Goal: Task Accomplishment & Management: Use online tool/utility

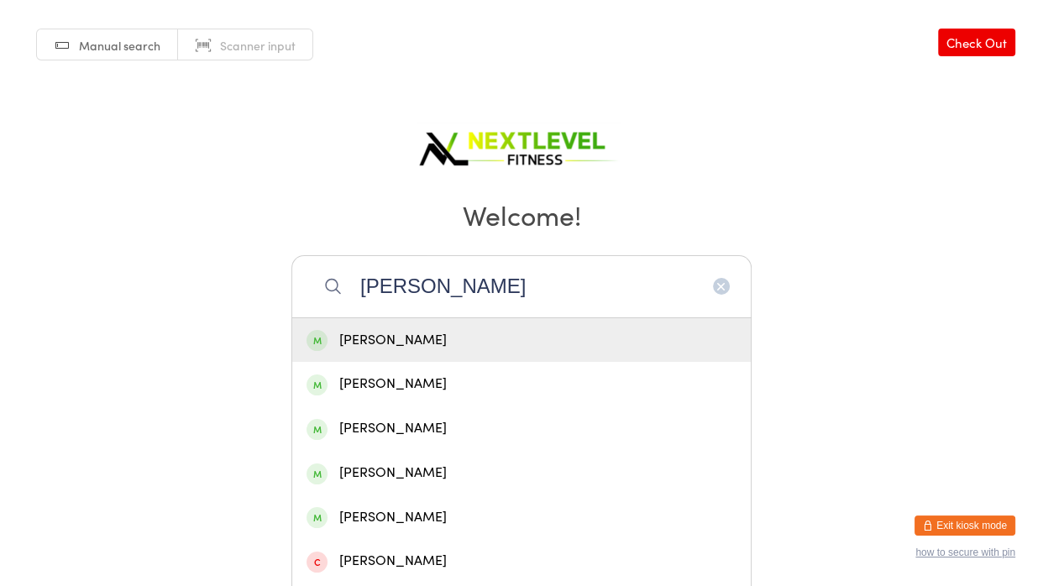
type input "[PERSON_NAME]"
click at [463, 333] on div "[PERSON_NAME]" at bounding box center [521, 340] width 430 height 23
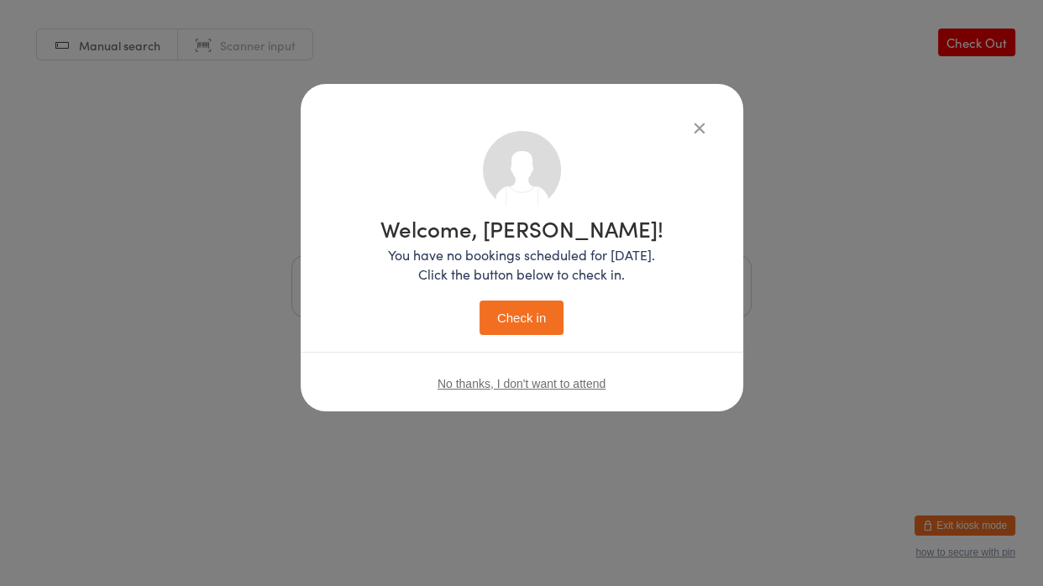
click at [510, 315] on button "Check in" at bounding box center [521, 318] width 84 height 34
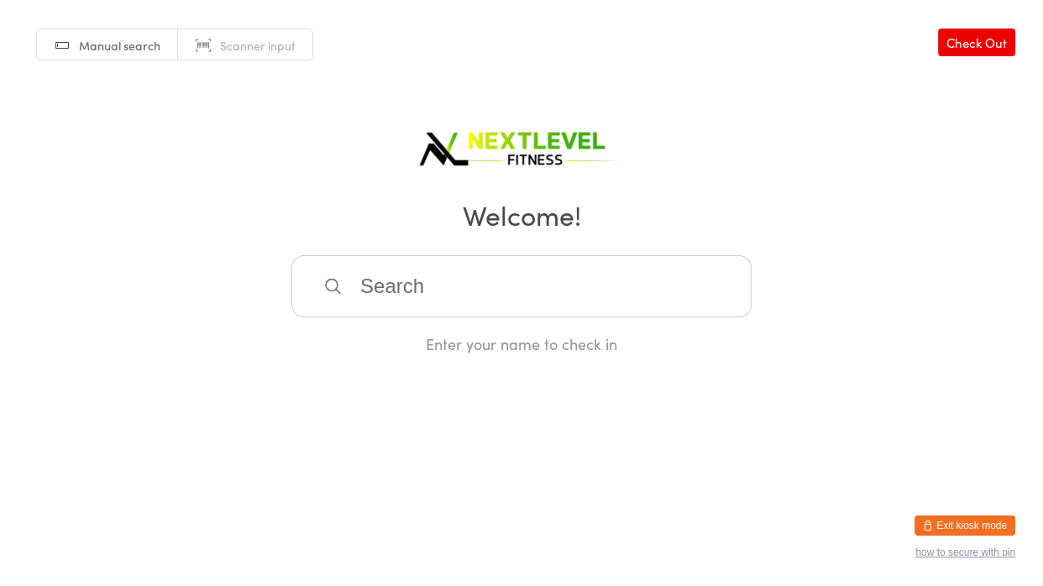
click at [510, 315] on input "search" at bounding box center [521, 286] width 460 height 62
type input "fahren"
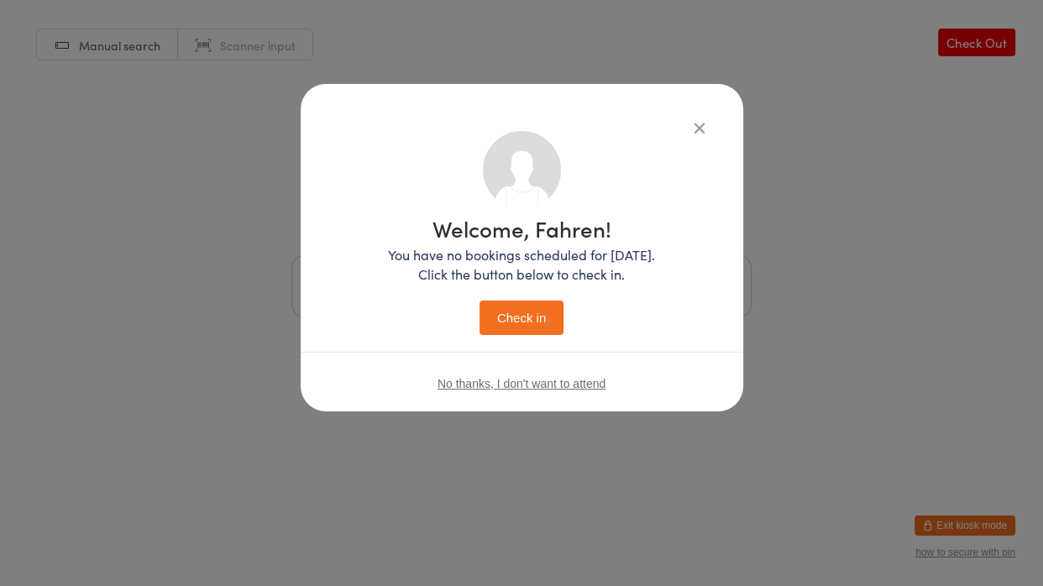
click at [547, 322] on button "Check in" at bounding box center [521, 318] width 84 height 34
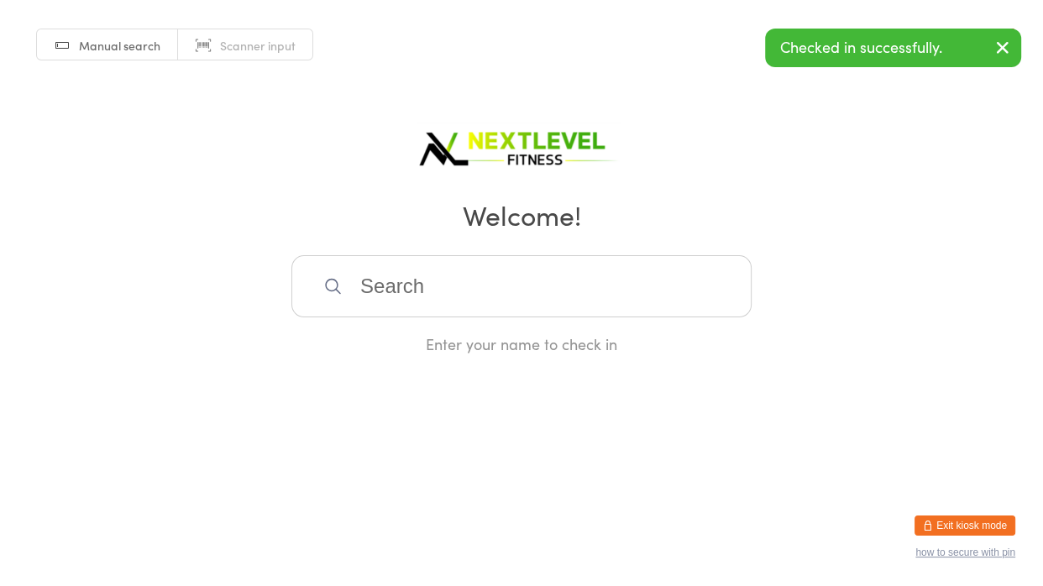
click at [520, 308] on input "search" at bounding box center [521, 286] width 460 height 62
type input "[PERSON_NAME]"
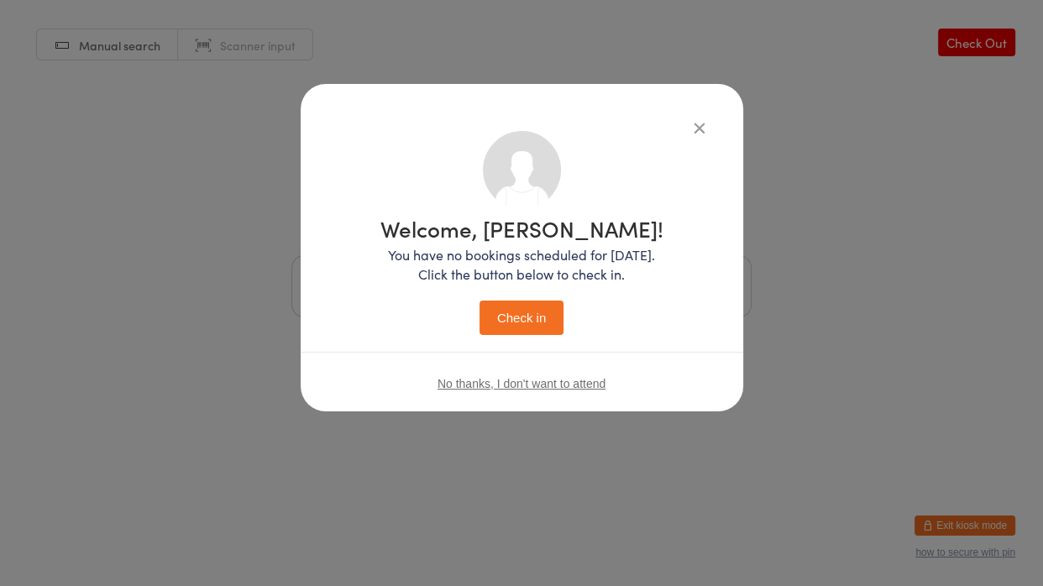
click at [537, 315] on button "Check in" at bounding box center [521, 318] width 84 height 34
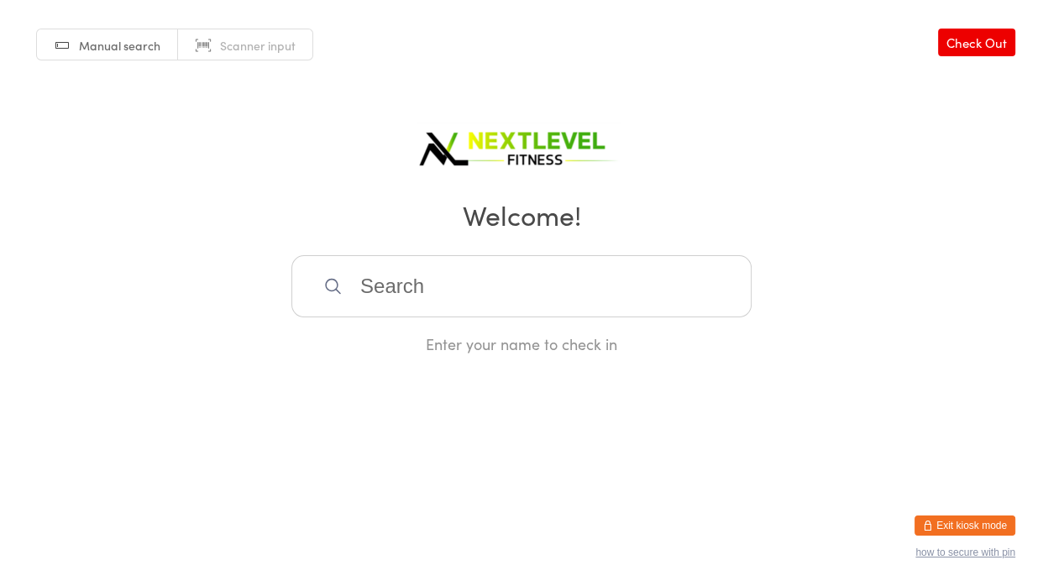
click at [530, 298] on input "search" at bounding box center [521, 286] width 460 height 62
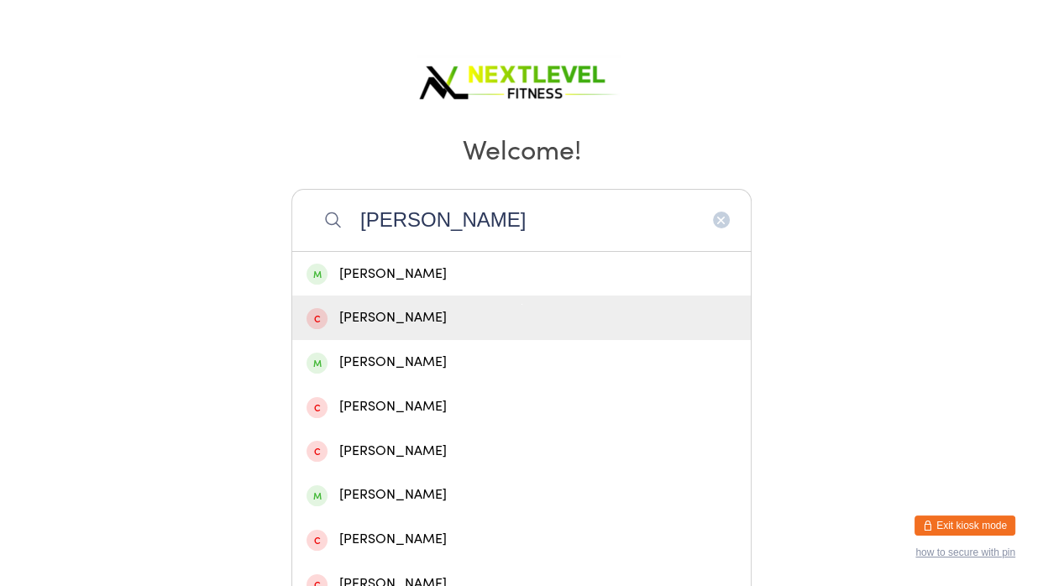
scroll to position [68, 0]
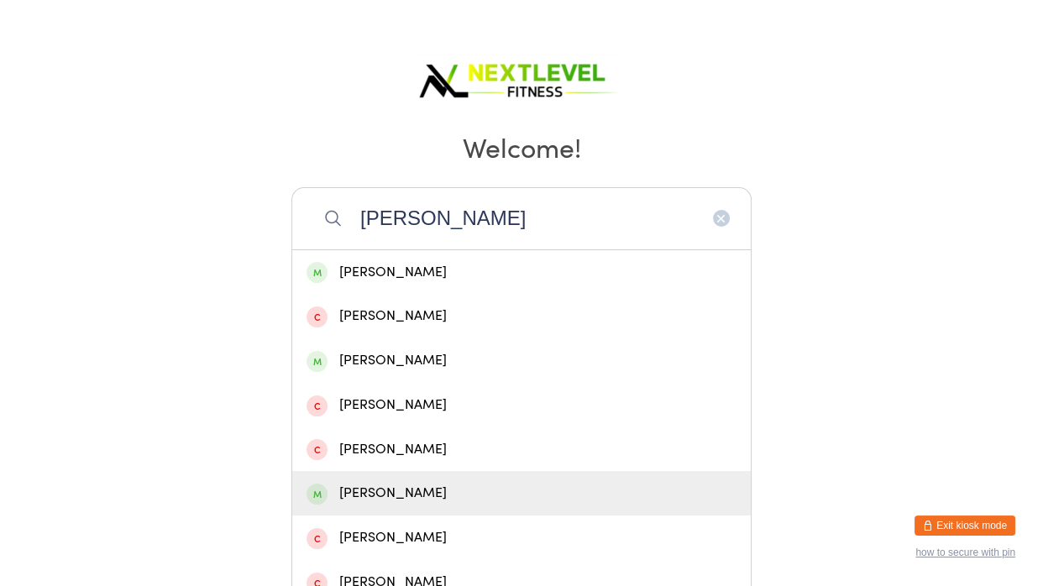
type input "[PERSON_NAME]"
click at [436, 490] on div "[PERSON_NAME]" at bounding box center [521, 493] width 430 height 23
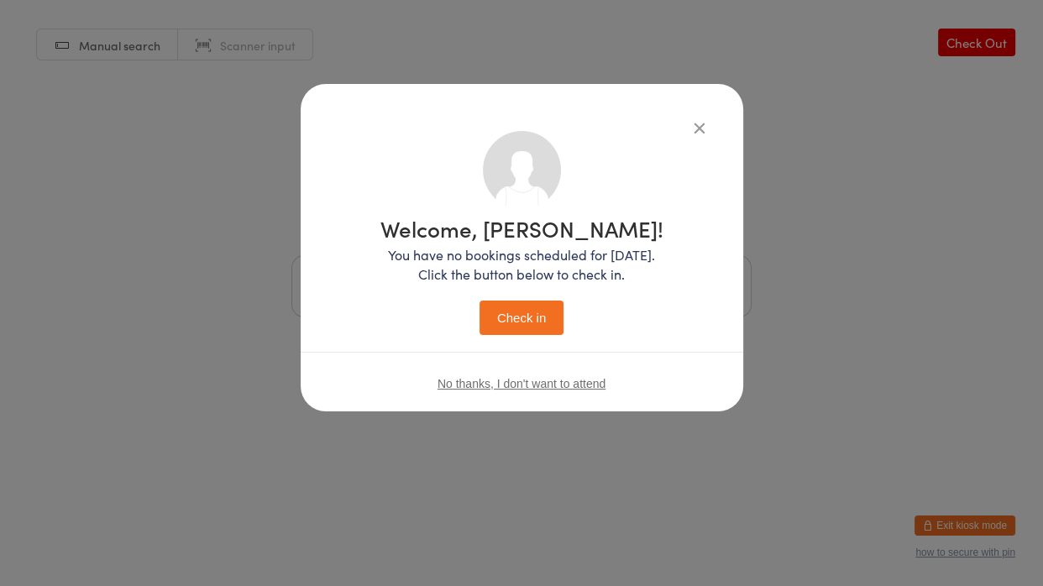
click at [488, 328] on button "Check in" at bounding box center [521, 318] width 84 height 34
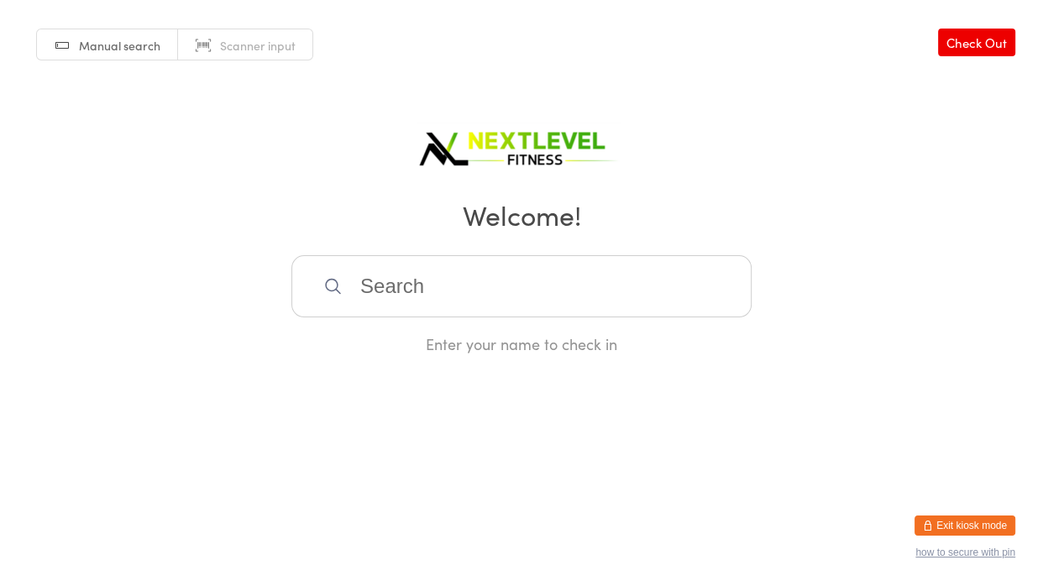
click at [446, 281] on input "search" at bounding box center [521, 286] width 460 height 62
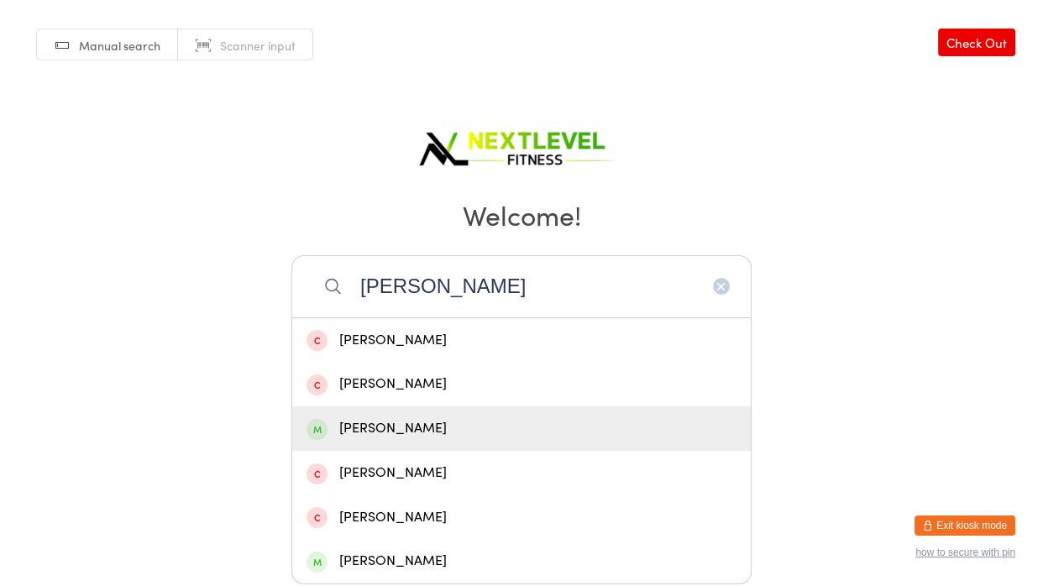
type input "[PERSON_NAME]"
click at [403, 445] on div "[PERSON_NAME]" at bounding box center [521, 428] width 458 height 45
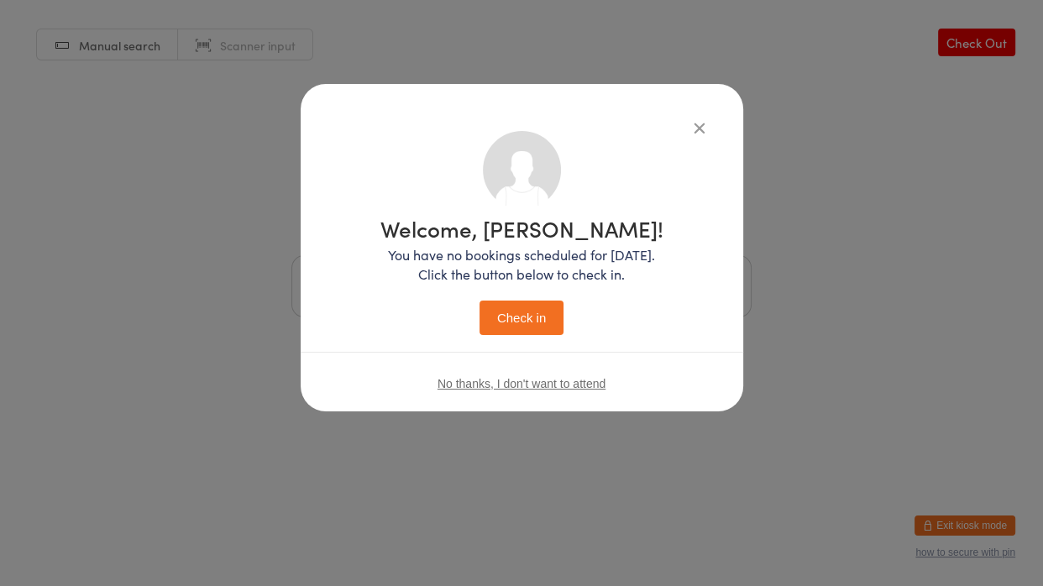
click at [490, 321] on button "Check in" at bounding box center [521, 318] width 84 height 34
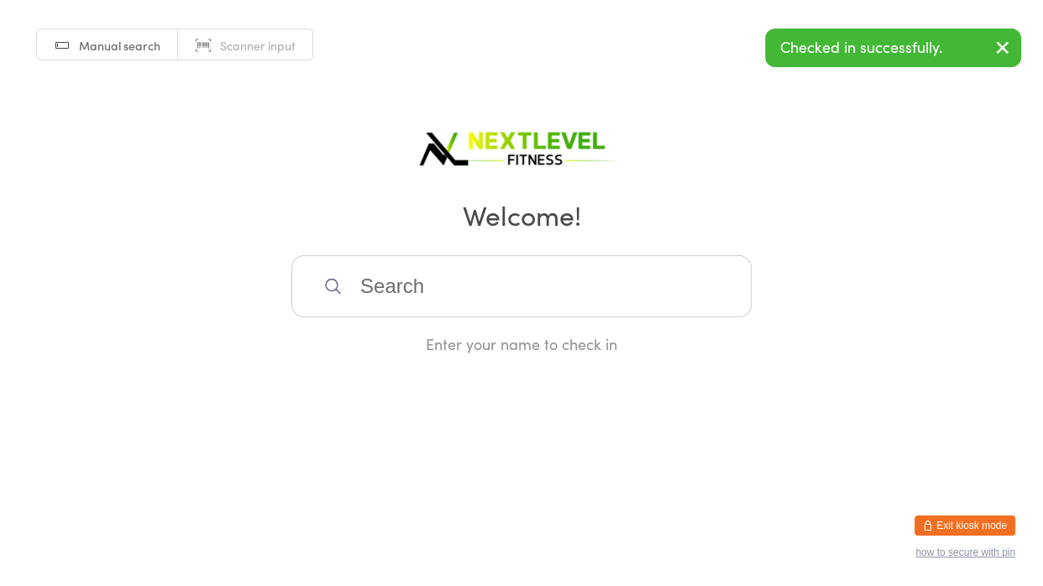
click at [480, 308] on input "search" at bounding box center [521, 286] width 460 height 62
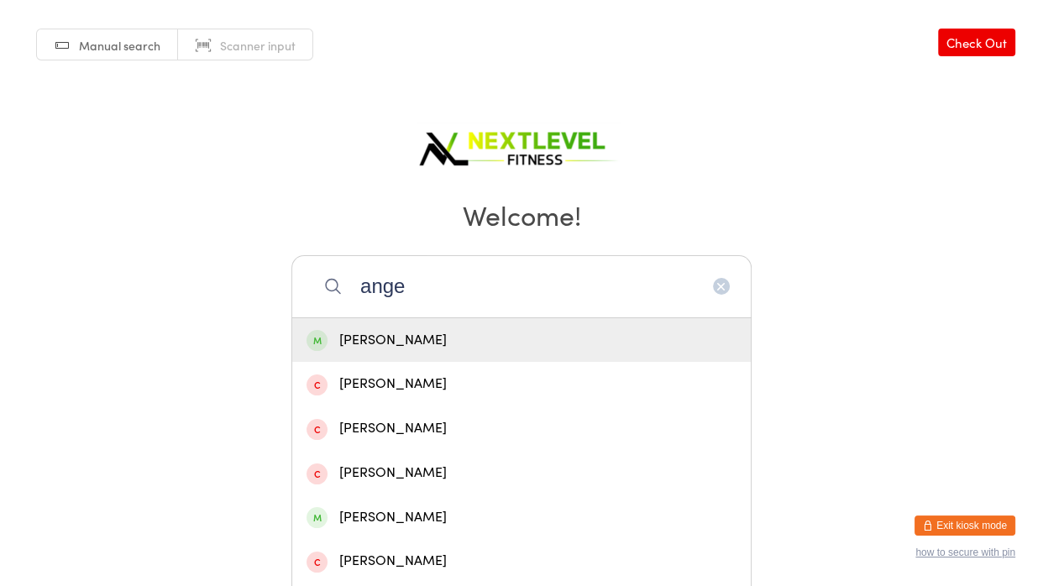
type input "ange"
click at [447, 329] on div "[PERSON_NAME]" at bounding box center [521, 340] width 430 height 23
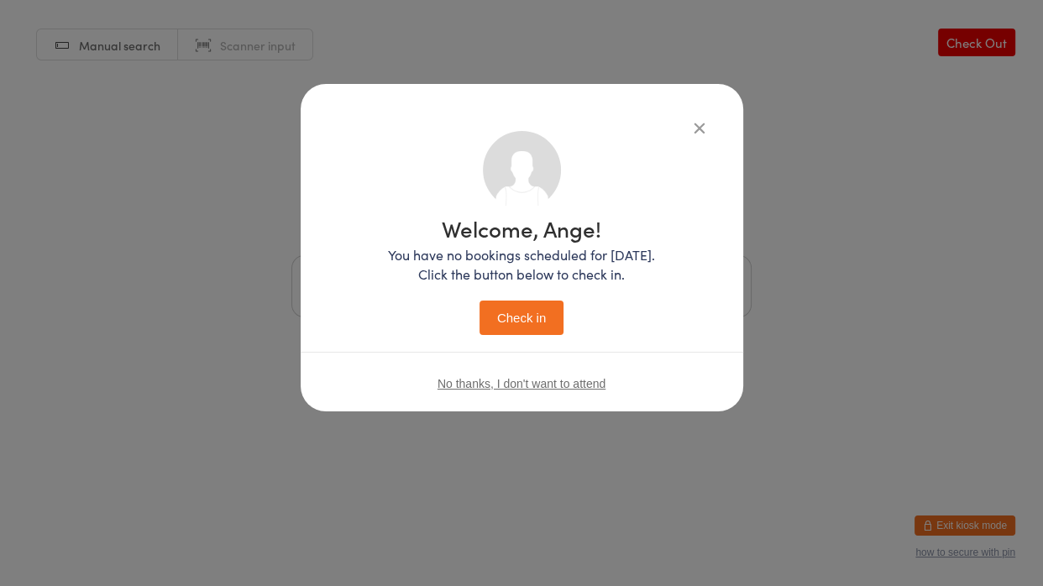
click at [511, 330] on button "Check in" at bounding box center [521, 318] width 84 height 34
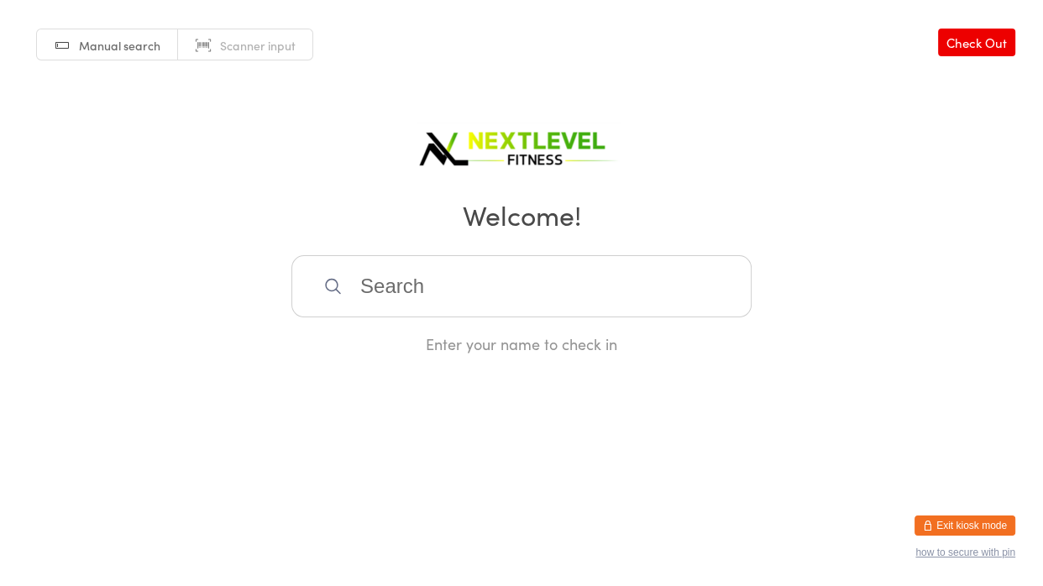
click at [483, 299] on input "search" at bounding box center [521, 286] width 460 height 62
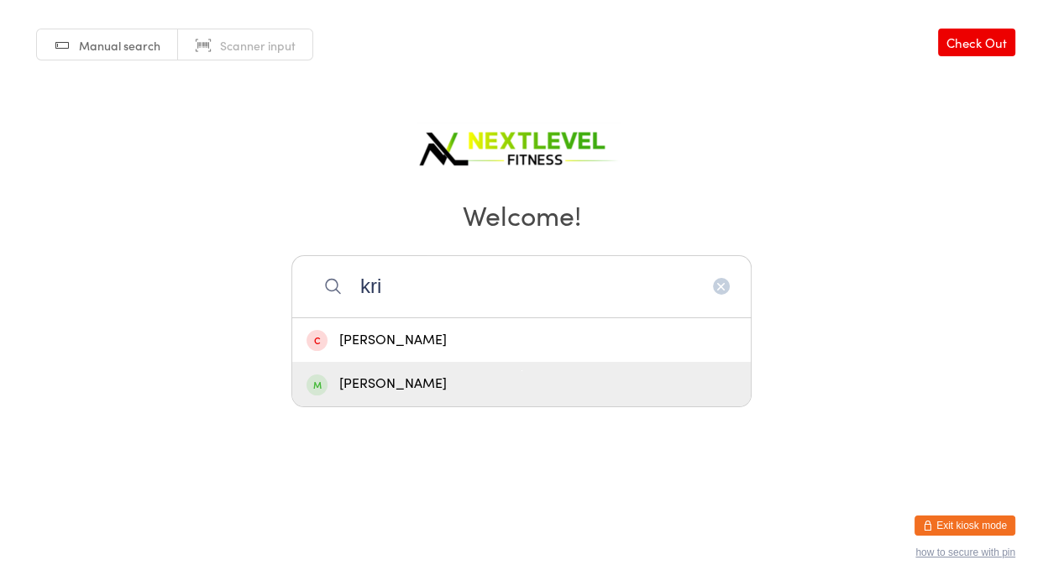
type input "kri"
click at [445, 390] on div "[PERSON_NAME]" at bounding box center [521, 384] width 430 height 23
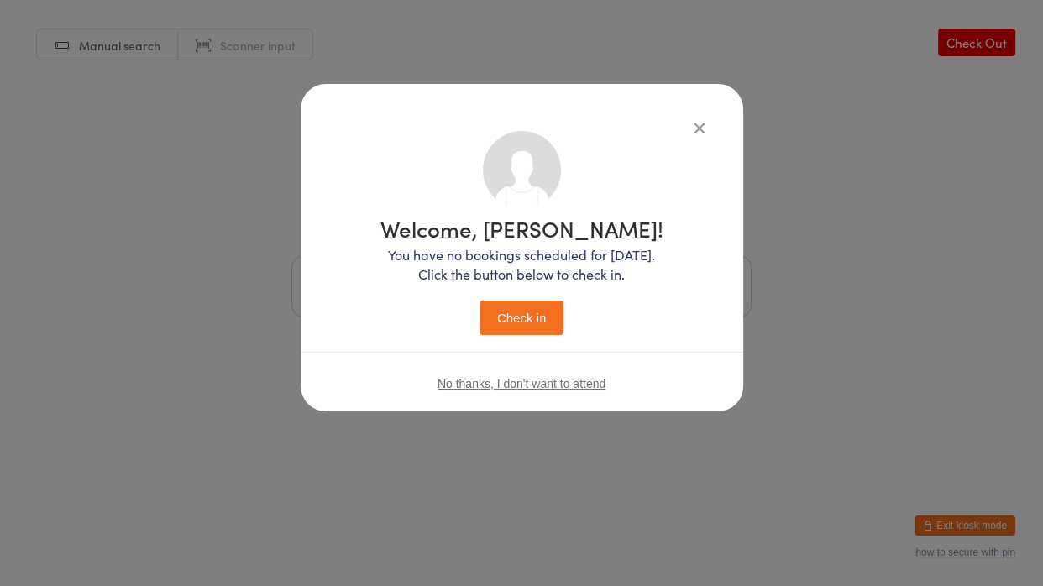
click at [535, 310] on button "Check in" at bounding box center [521, 318] width 84 height 34
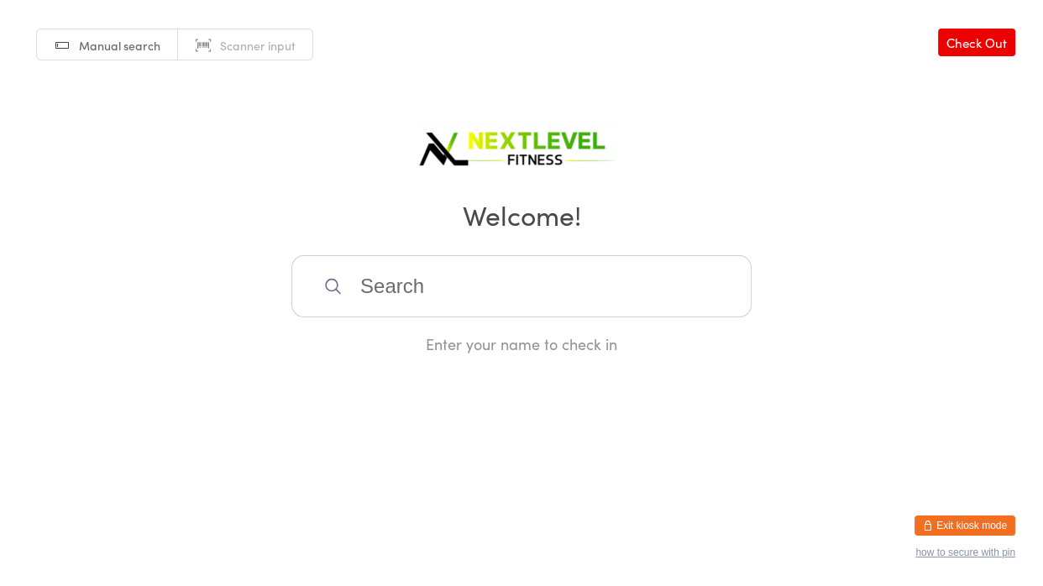
click at [484, 303] on input "search" at bounding box center [521, 286] width 460 height 62
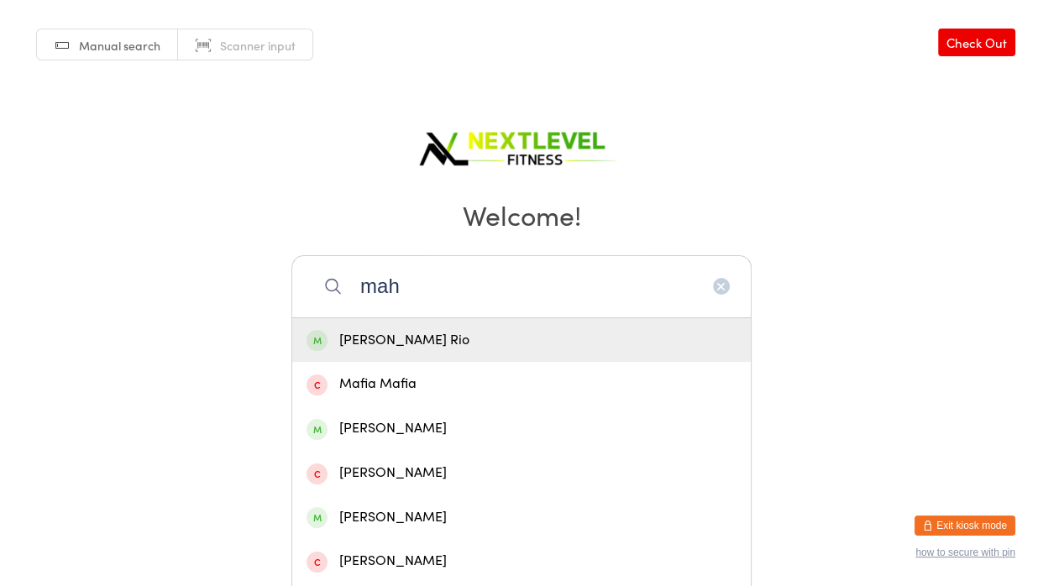
type input "mah"
click at [453, 333] on div "[PERSON_NAME] Rio" at bounding box center [521, 340] width 430 height 23
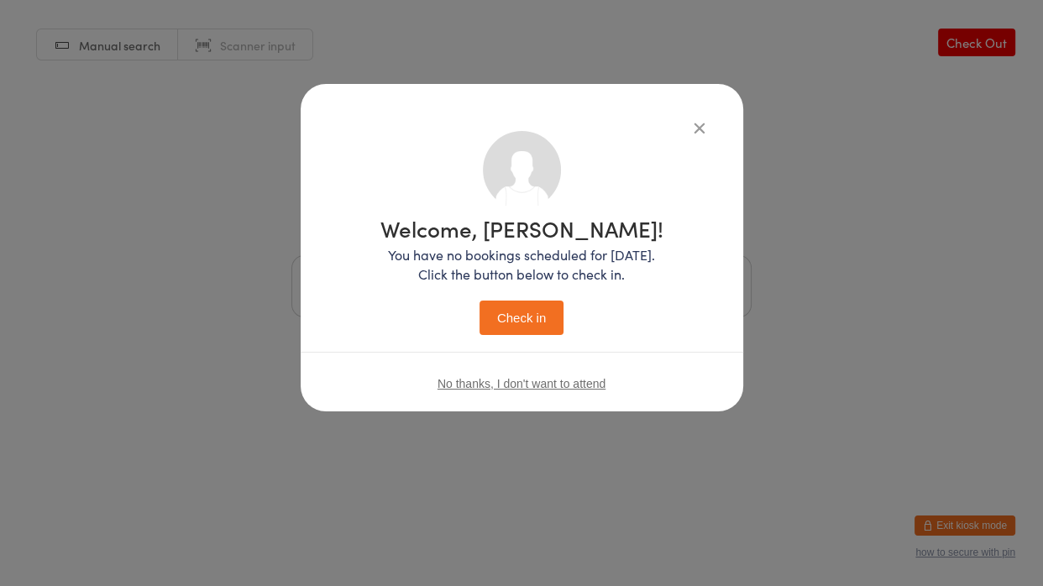
click at [538, 322] on button "Check in" at bounding box center [521, 318] width 84 height 34
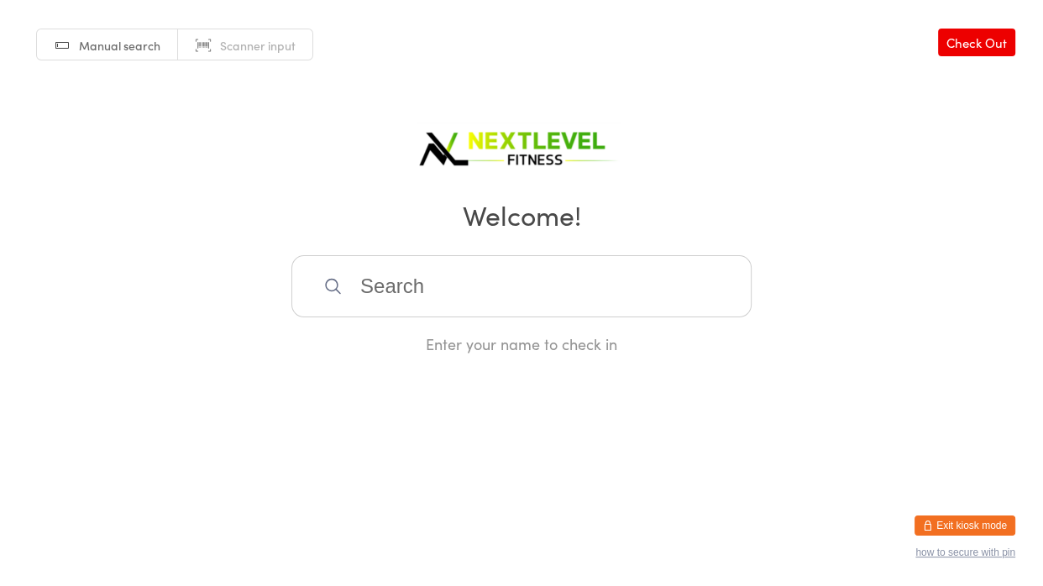
click at [532, 280] on input "search" at bounding box center [521, 286] width 460 height 62
type input "[PERSON_NAME]"
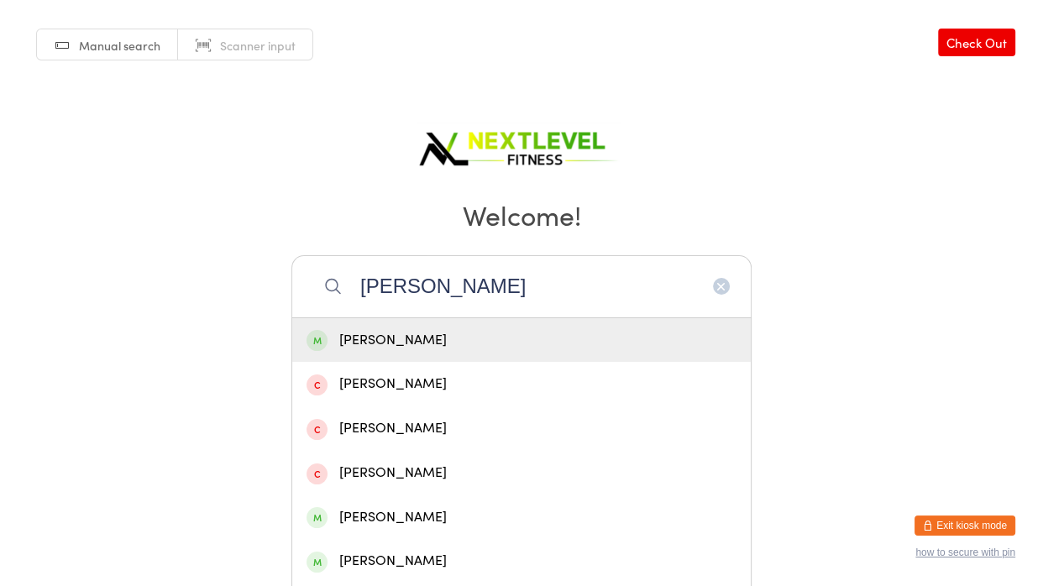
click at [411, 343] on div "[PERSON_NAME]" at bounding box center [521, 340] width 430 height 23
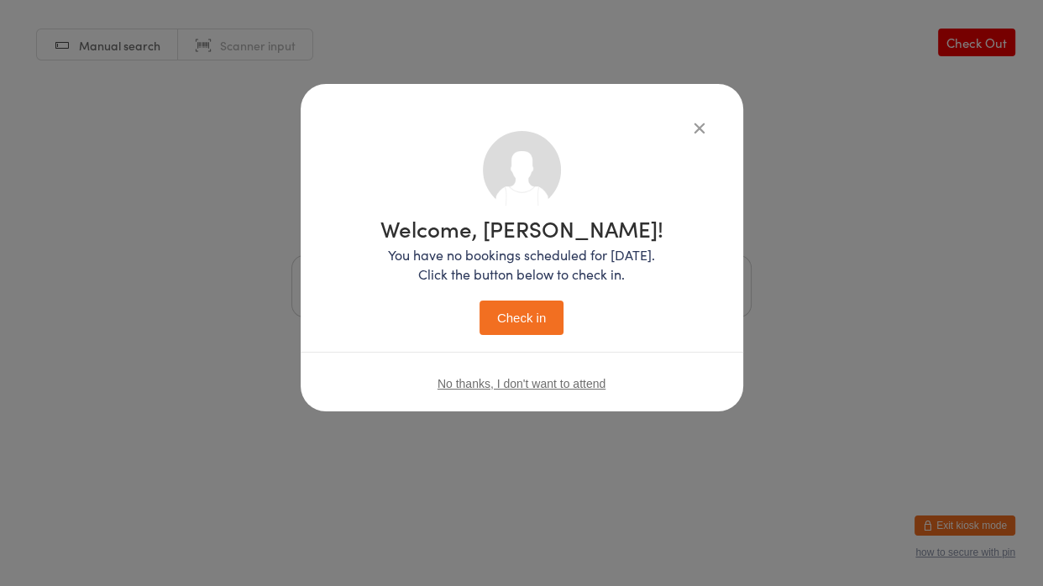
click at [516, 315] on button "Check in" at bounding box center [521, 318] width 84 height 34
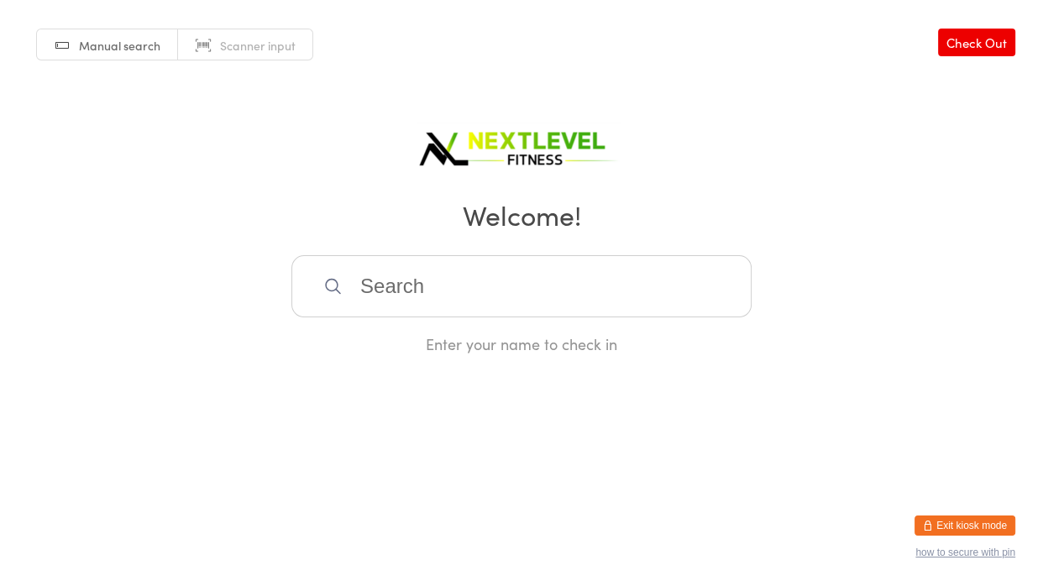
click at [434, 296] on input "search" at bounding box center [521, 286] width 460 height 62
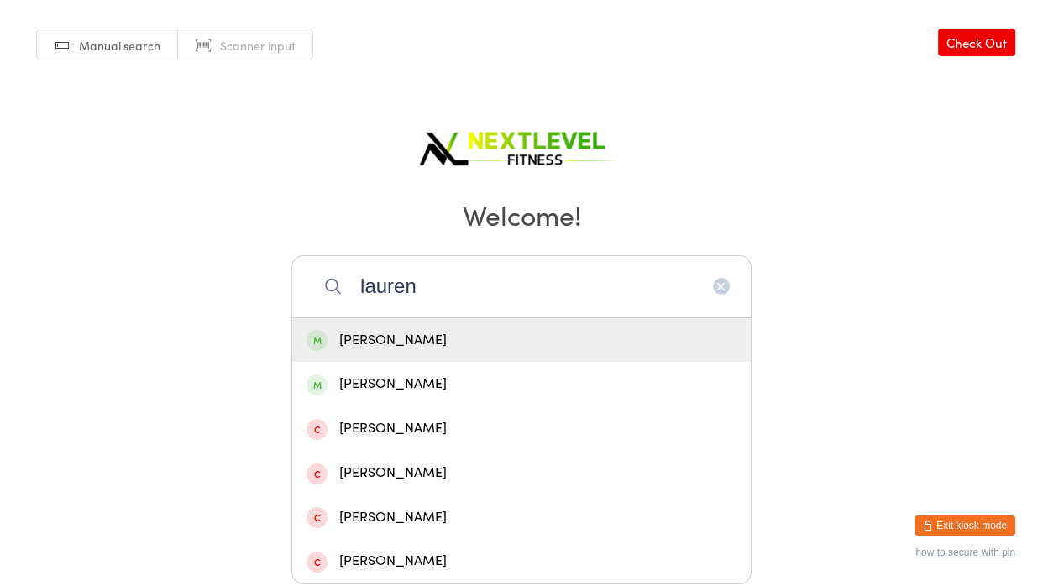
type input "lauren"
click at [418, 337] on div "[PERSON_NAME]" at bounding box center [521, 340] width 430 height 23
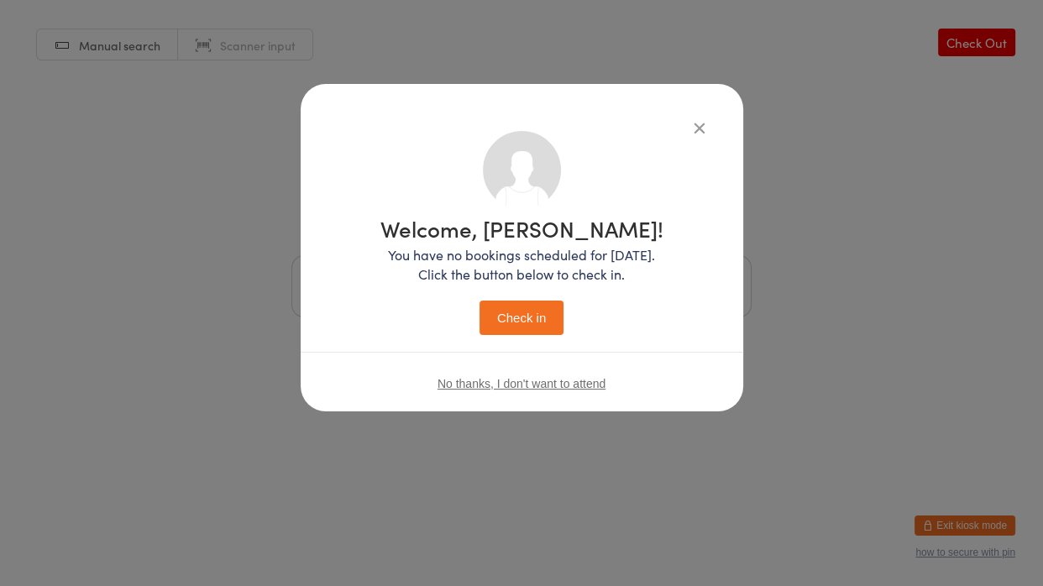
click at [556, 319] on button "Check in" at bounding box center [521, 318] width 84 height 34
